Goal: Task Accomplishment & Management: Complete application form

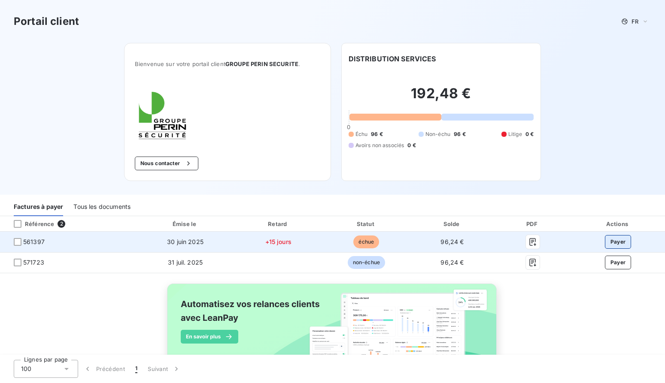
click at [619, 241] on button "Payer" at bounding box center [618, 242] width 27 height 14
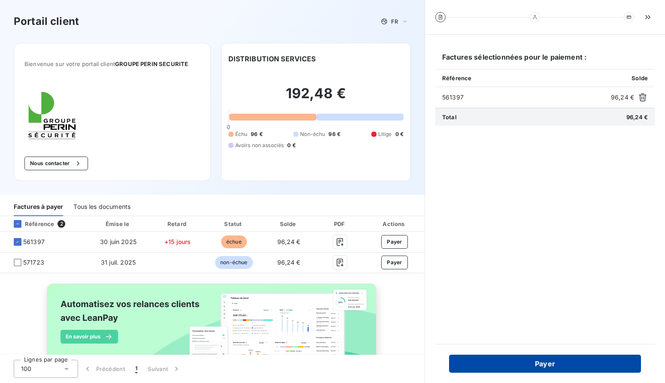
click at [515, 367] on button "Payer" at bounding box center [545, 364] width 192 height 18
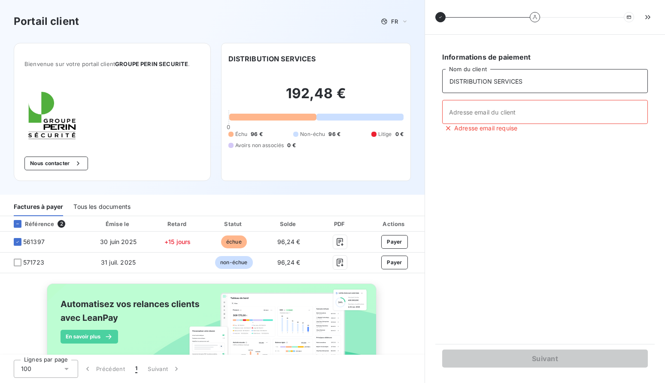
click at [549, 82] on input "DISTRIBUTION SERVICES" at bounding box center [545, 81] width 206 height 24
click at [529, 115] on input "Adresse email du client" at bounding box center [545, 112] width 206 height 24
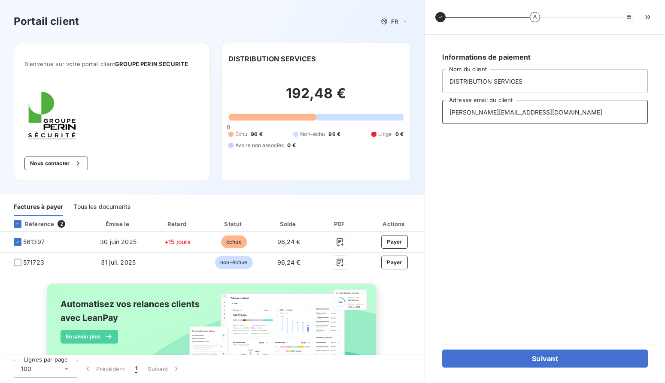
type input "[PERSON_NAME][EMAIL_ADDRESS][DOMAIN_NAME]"
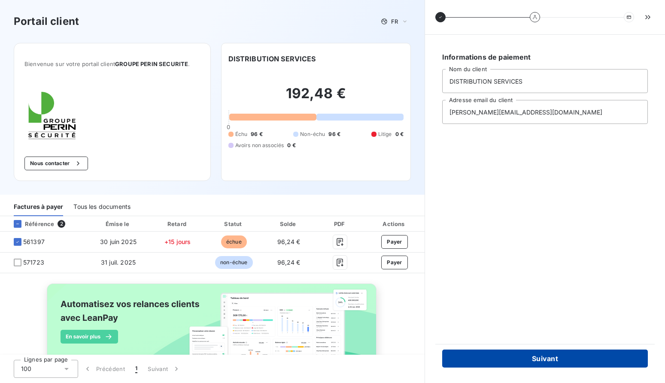
click at [562, 360] on button "Suivant" at bounding box center [545, 359] width 206 height 18
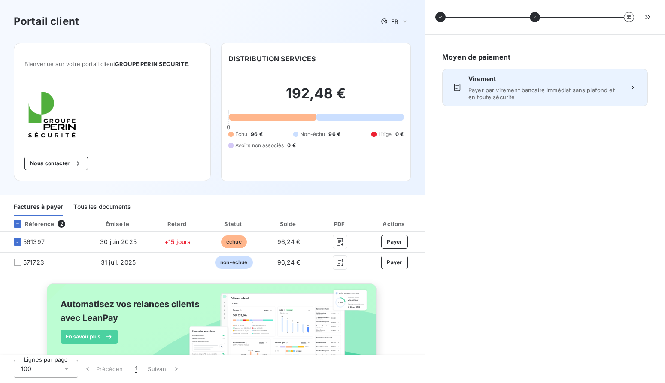
click at [498, 97] on span "Payer par virement bancaire immédiat sans plafond et en toute sécurité" at bounding box center [544, 94] width 153 height 14
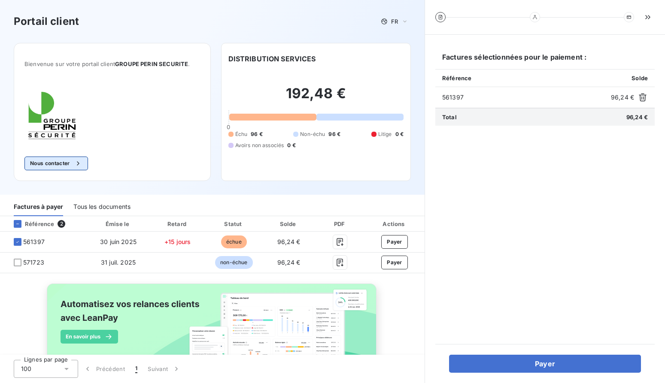
click at [49, 169] on button "Nous contacter" at bounding box center [56, 164] width 64 height 14
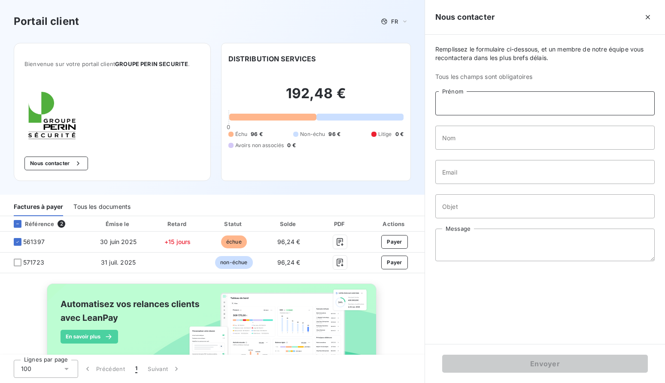
click at [483, 104] on input "Prénom" at bounding box center [544, 103] width 219 height 24
type input "[PERSON_NAME]"
type input "Le Manac'h"
type input "[PERSON_NAME][EMAIL_ADDRESS][DOMAIN_NAME]"
click at [491, 210] on input "Objet" at bounding box center [544, 206] width 219 height 24
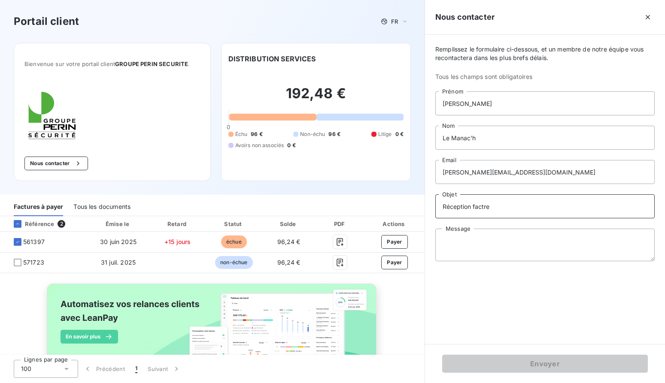
click at [485, 206] on input "Réception factre" at bounding box center [544, 206] width 219 height 24
click at [483, 207] on input "Réception factre" at bounding box center [544, 206] width 219 height 24
type input "Réception facture"
click at [504, 235] on textarea "Message" at bounding box center [544, 245] width 219 height 33
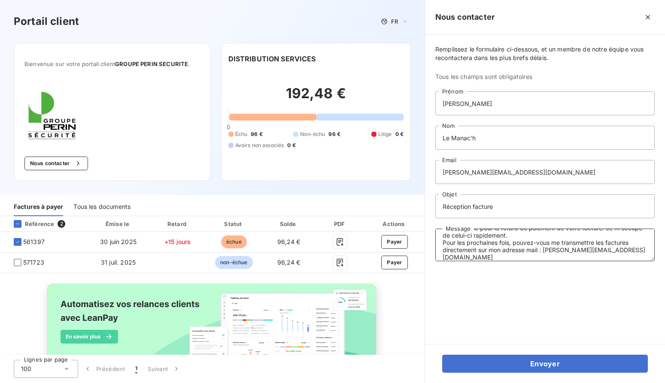
scroll to position [28, 0]
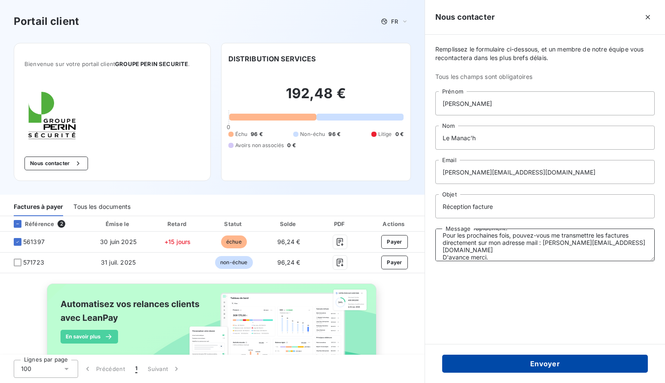
type textarea "Bonjour, Je m'excuse pour le retard de paiement de votre facture. Je m'occupe d…"
click at [516, 365] on button "Envoyer" at bounding box center [545, 364] width 206 height 18
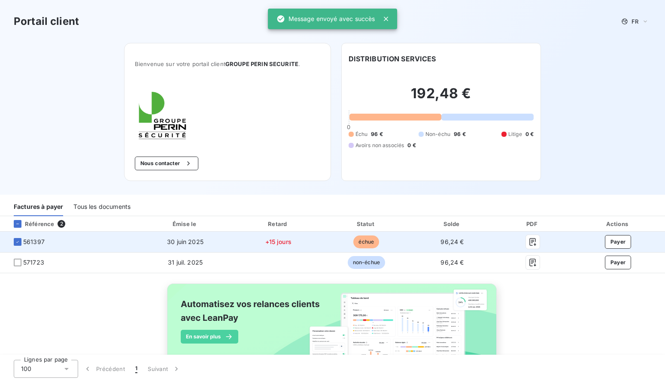
scroll to position [33, 0]
